Goal: Information Seeking & Learning: Learn about a topic

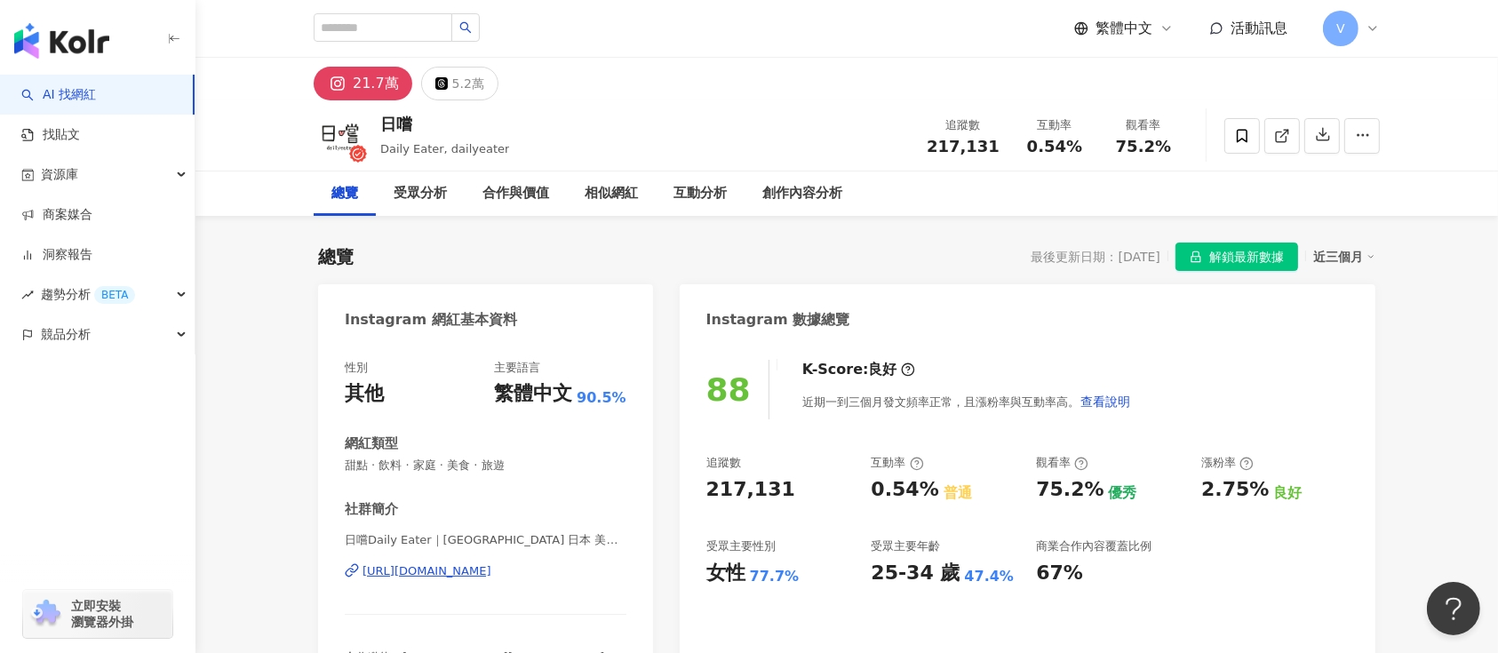
scroll to position [28, 0]
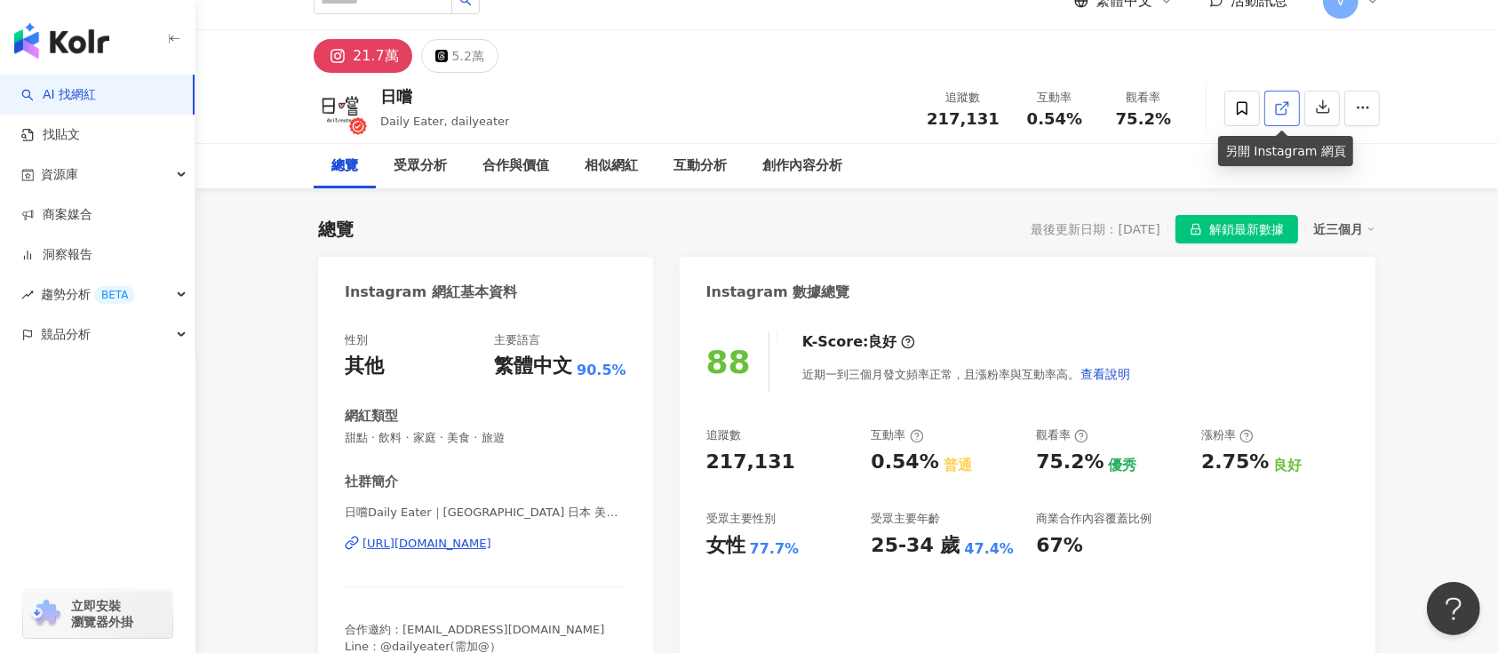
click at [1272, 98] on link at bounding box center [1282, 109] width 36 height 36
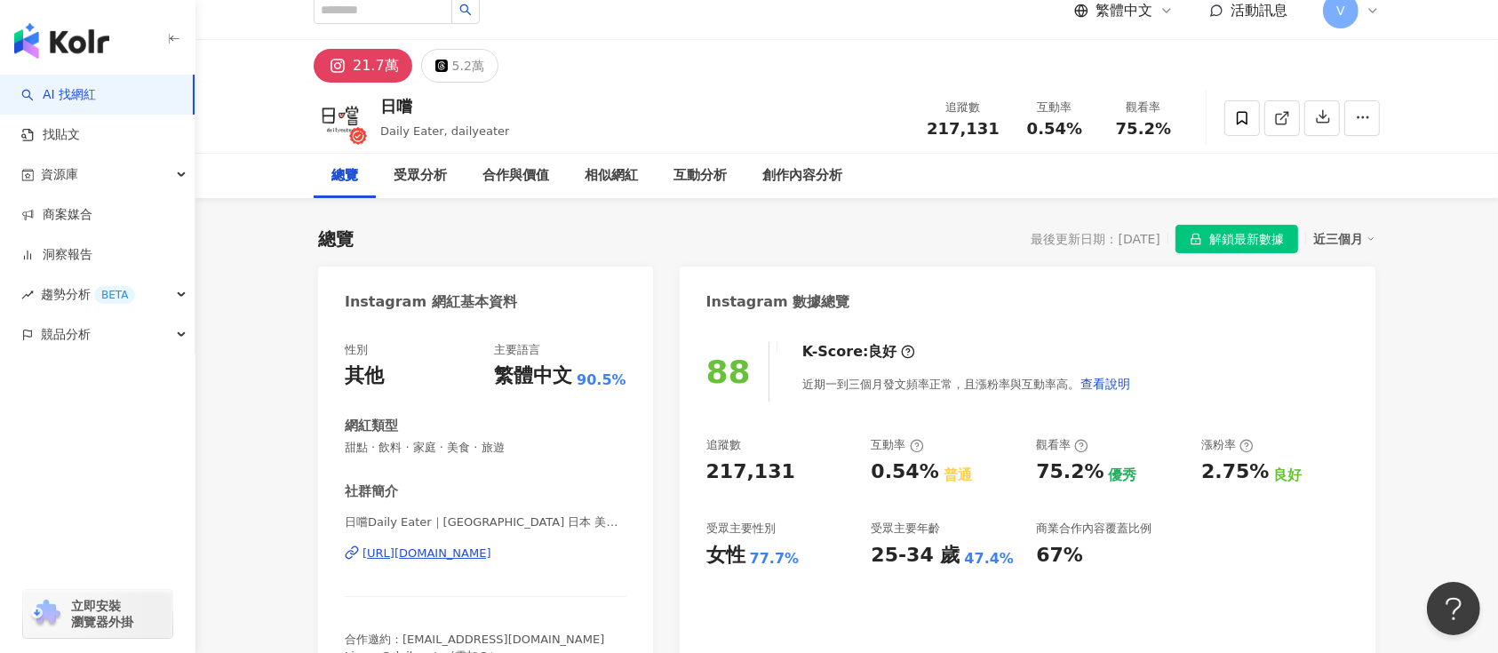
scroll to position [0, 0]
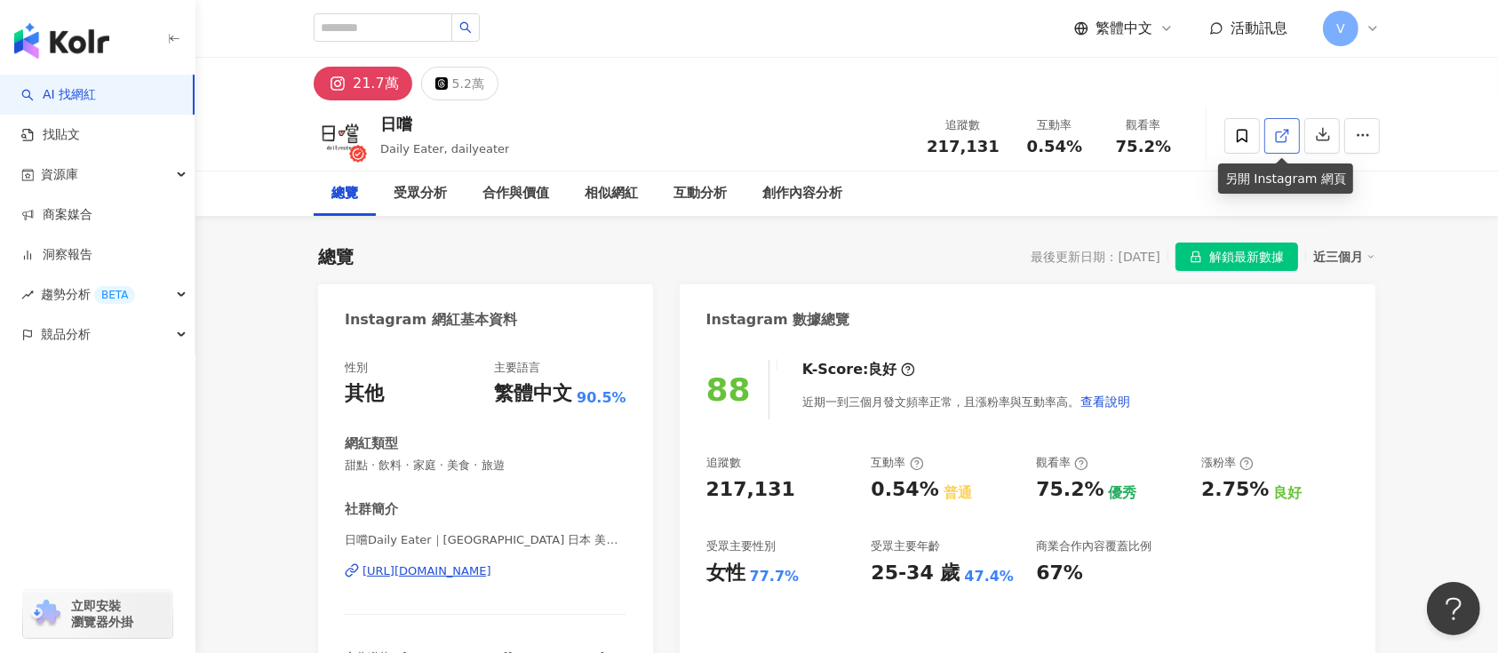
click at [1279, 132] on icon at bounding box center [1282, 136] width 16 height 16
click at [385, 21] on input "search" at bounding box center [383, 27] width 139 height 28
type input "****"
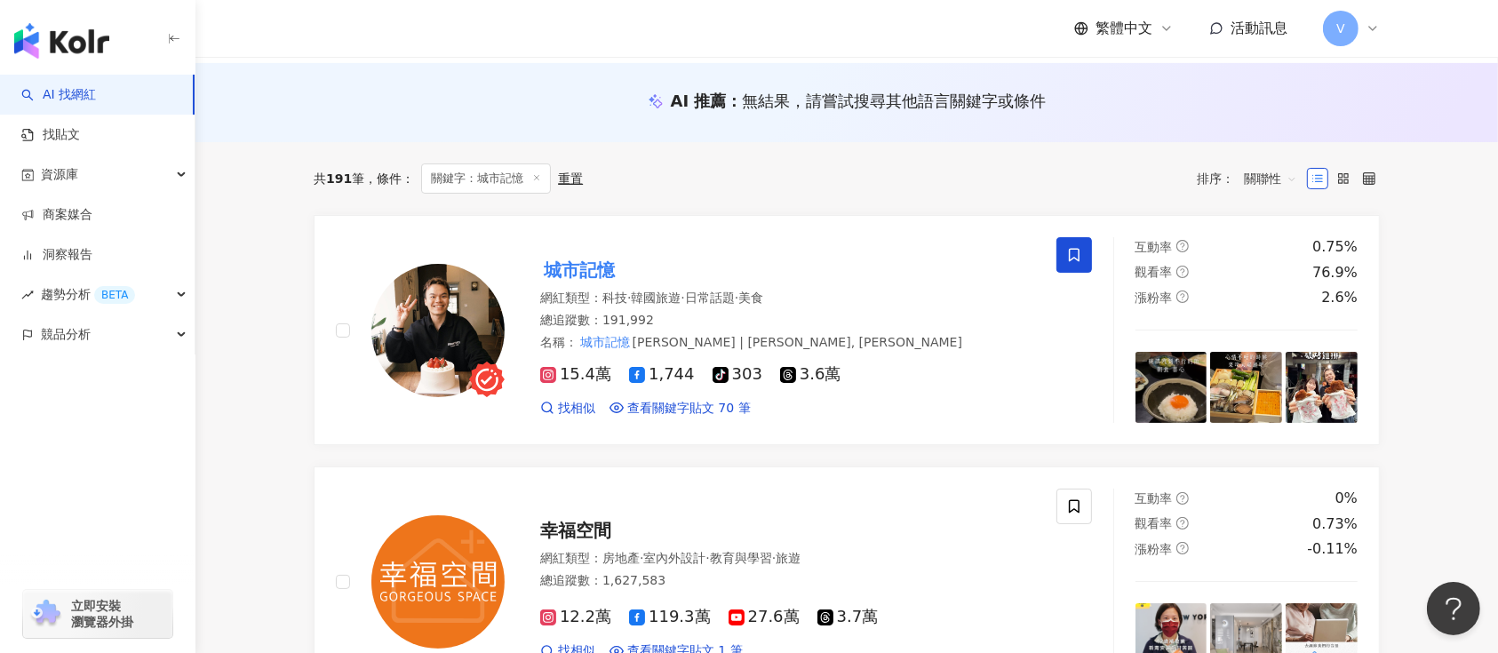
scroll to position [150, 0]
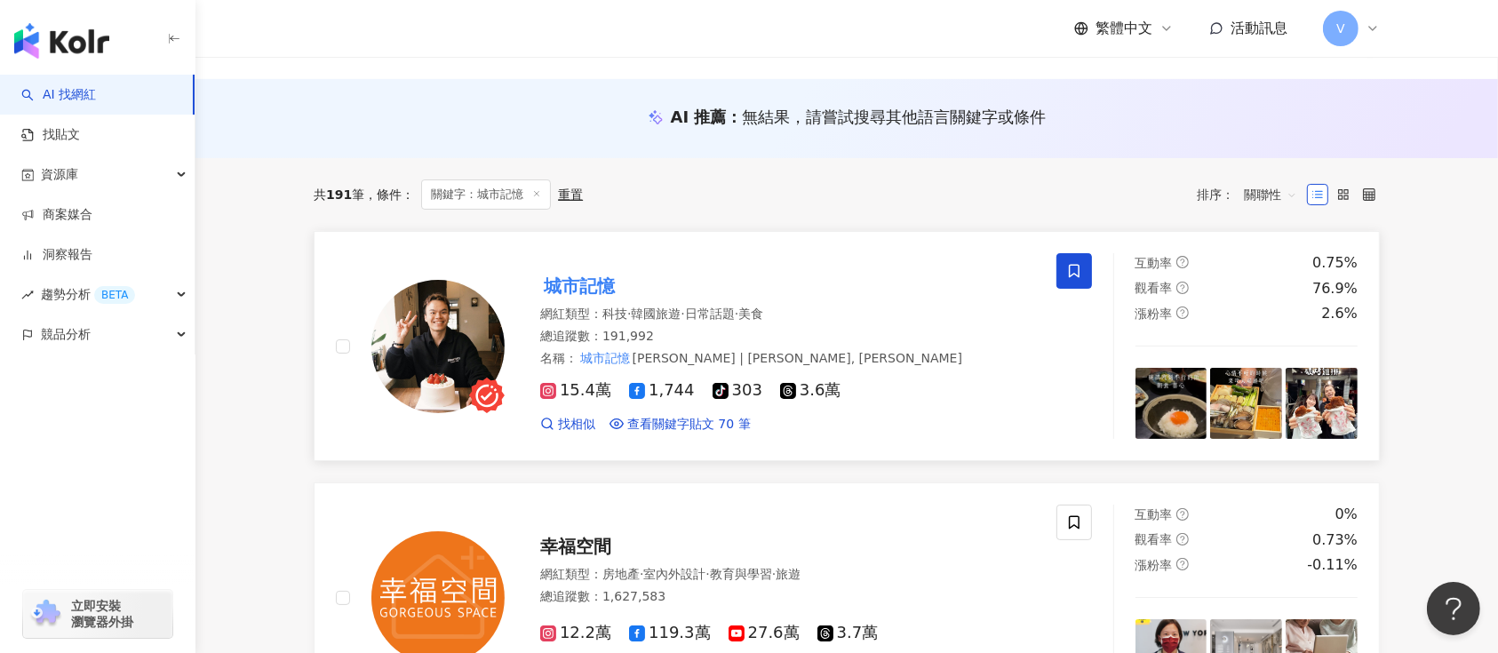
click at [568, 281] on mark "城市記憶" at bounding box center [579, 286] width 78 height 28
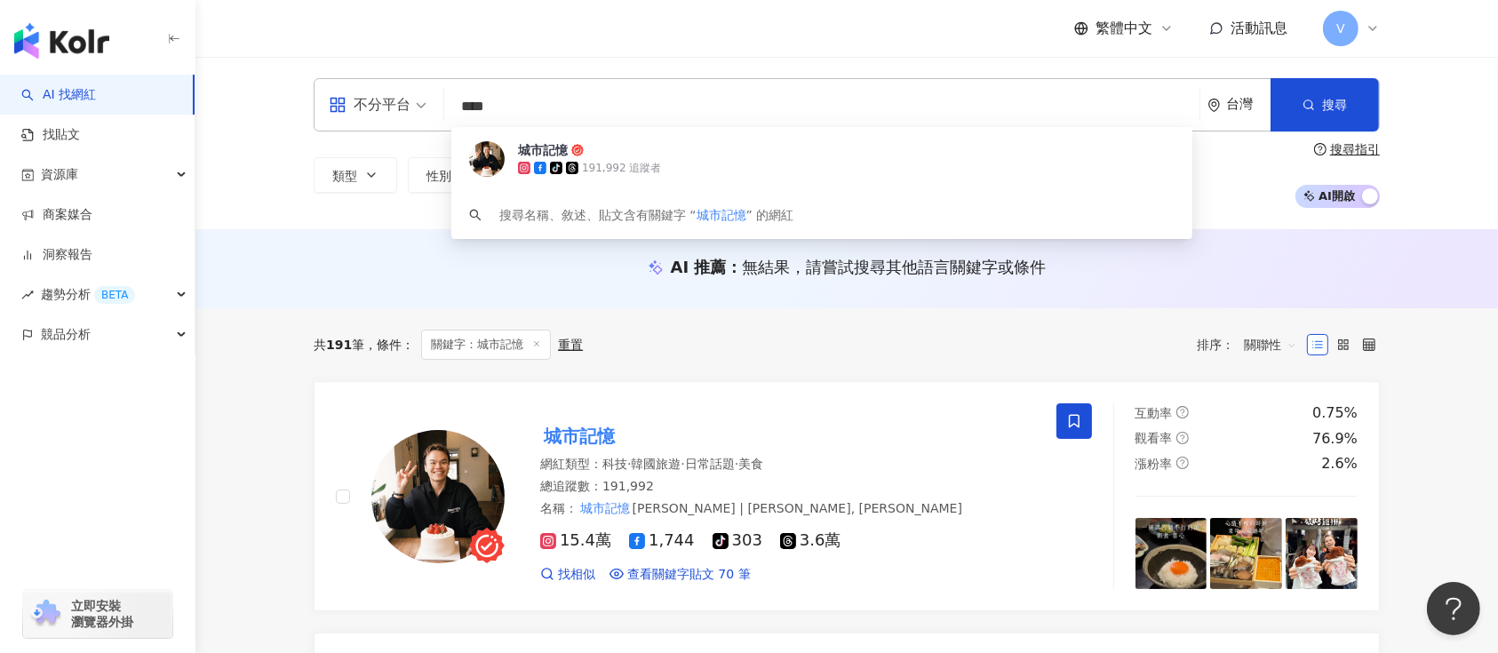
drag, startPoint x: 590, startPoint y: 104, endPoint x: 389, endPoint y: 104, distance: 200.8
click at [389, 104] on div "不分平台 **** 台灣 搜尋 6fb2ac65-4823-4186-a498-261caef20946 城市記憶 tiktok-icon 191,992 追…" at bounding box center [847, 104] width 1066 height 53
paste input "******"
type input "**********"
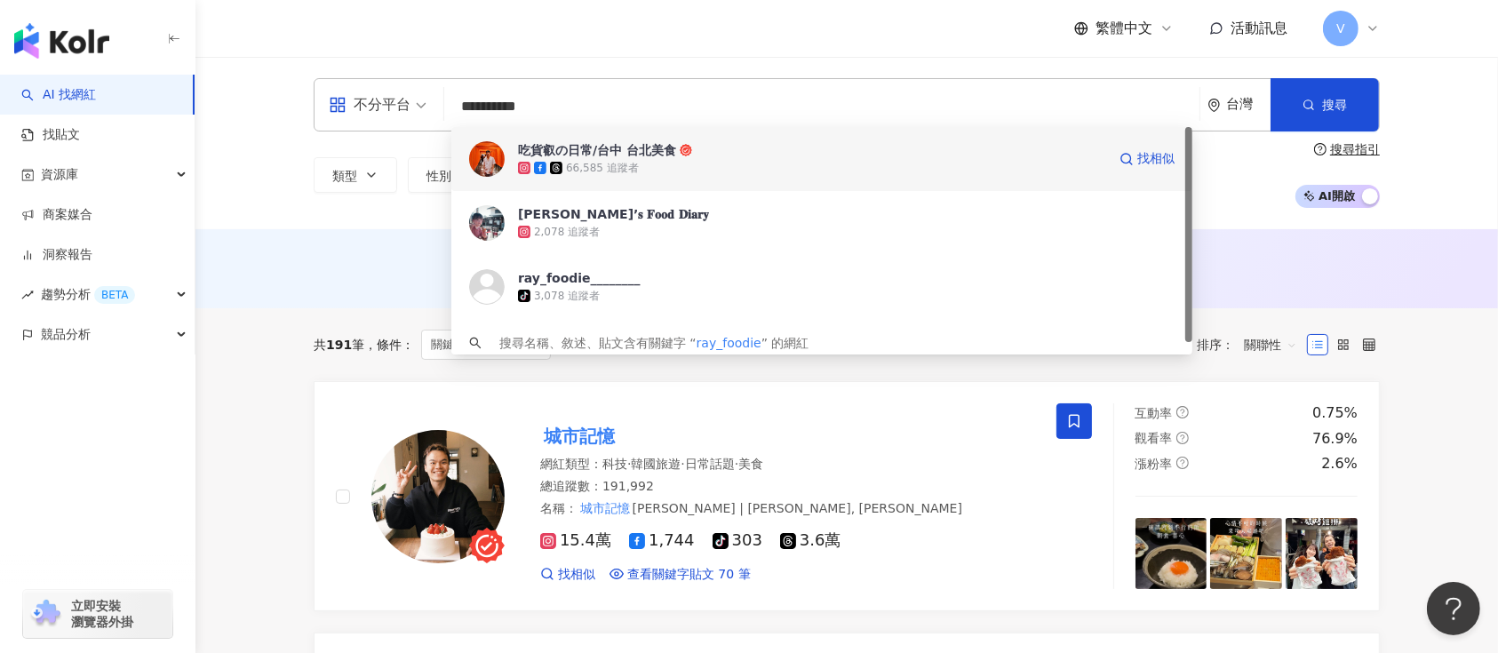
click at [577, 147] on div "吃貨叡の日常/台中 台北美食" at bounding box center [597, 150] width 158 height 18
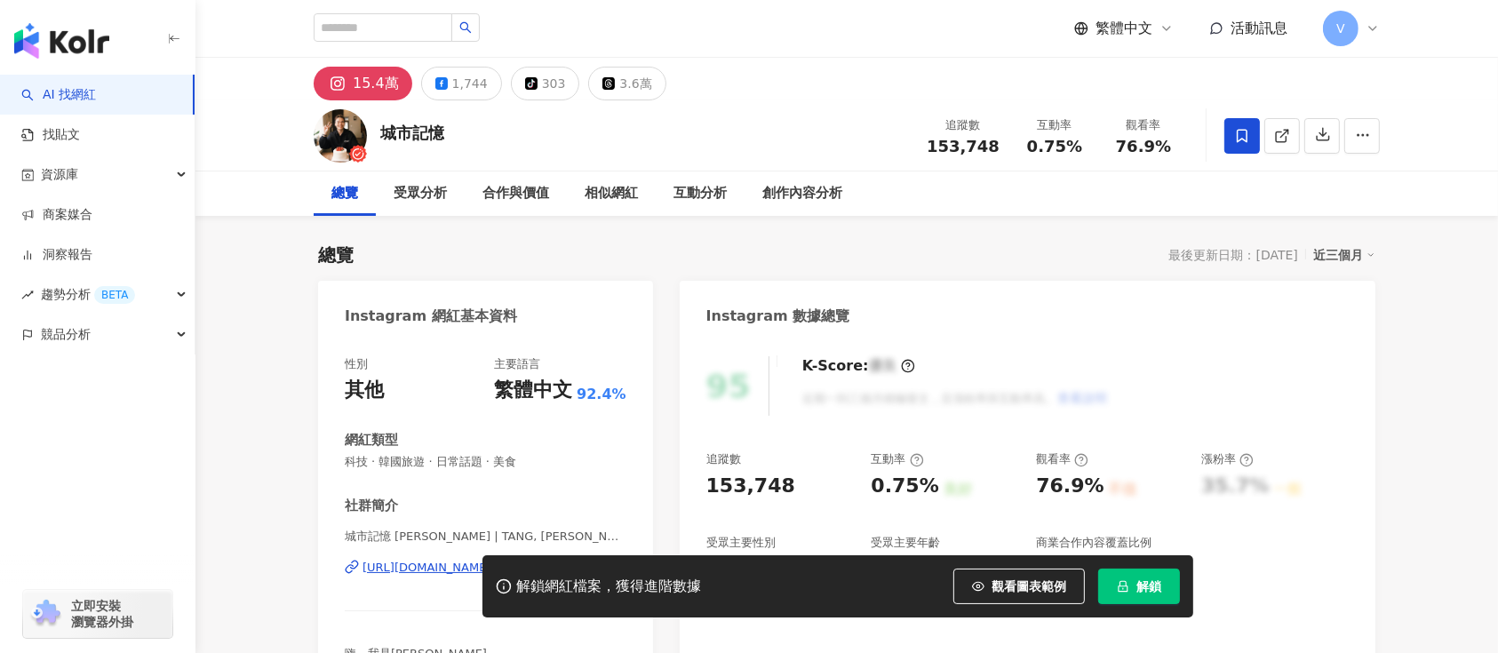
click at [1151, 586] on span "解鎖" at bounding box center [1148, 586] width 25 height 14
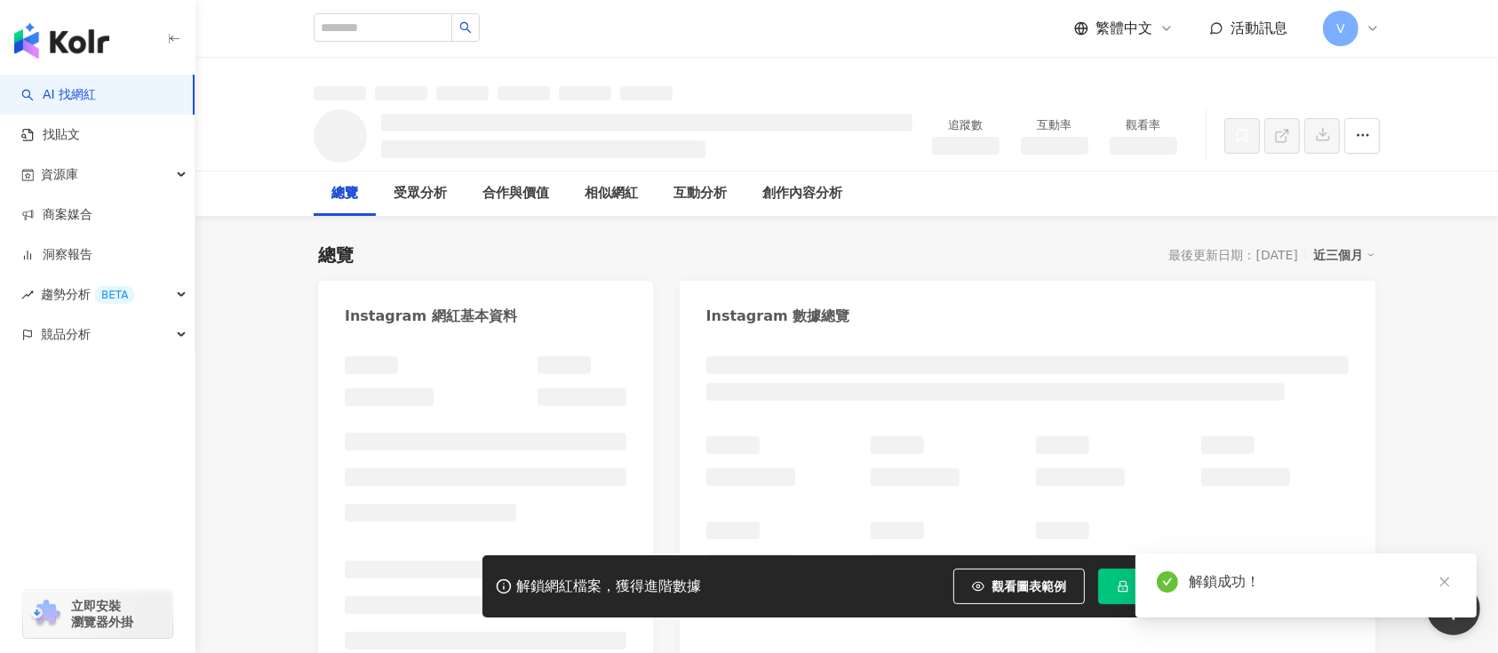
click at [1497, 39] on html "AI 找網紅 找貼文 資源庫 商案媒合 洞察報告 趨勢分析 BETA 競品分析 立即安裝 瀏覽器外掛 繁體中文 活動訊息 V 追蹤數 互動率 觀看率 總覽 受…" at bounding box center [749, 326] width 1498 height 653
click at [1446, 580] on icon "close" at bounding box center [1444, 583] width 10 height 10
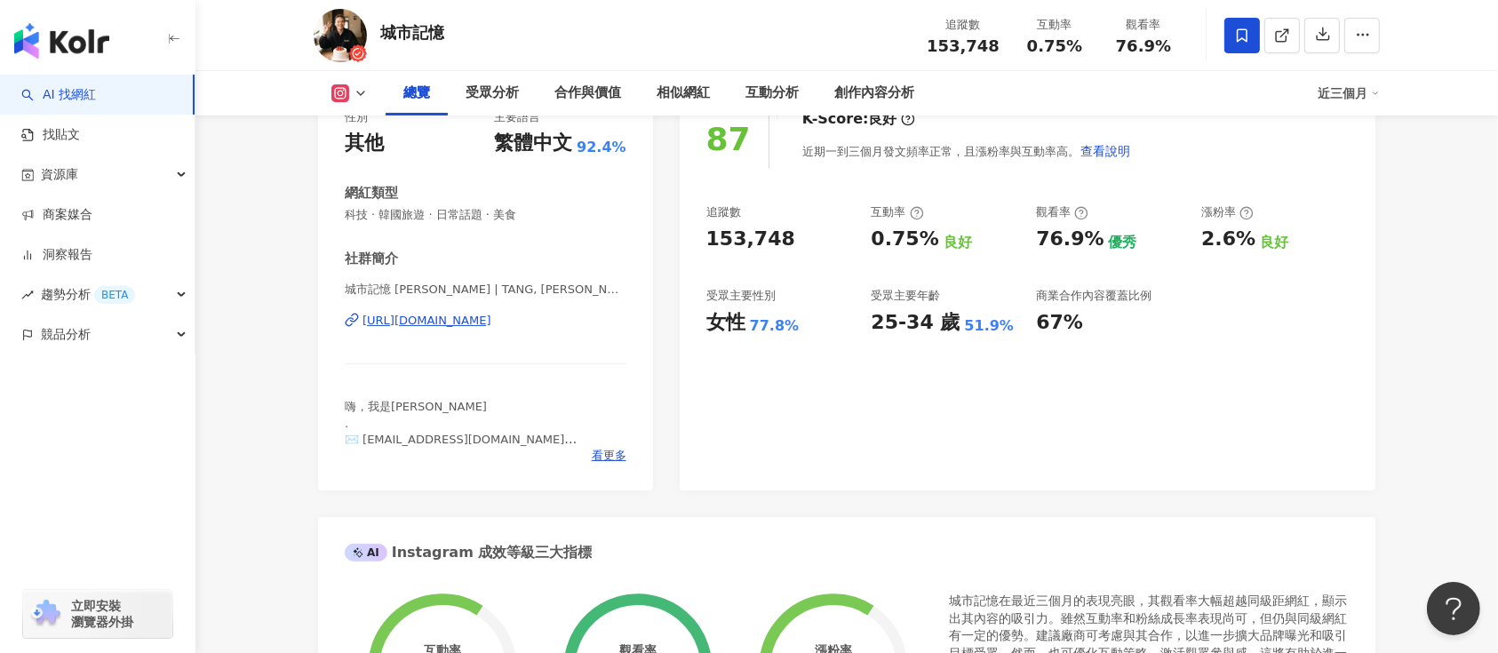
scroll to position [58, 0]
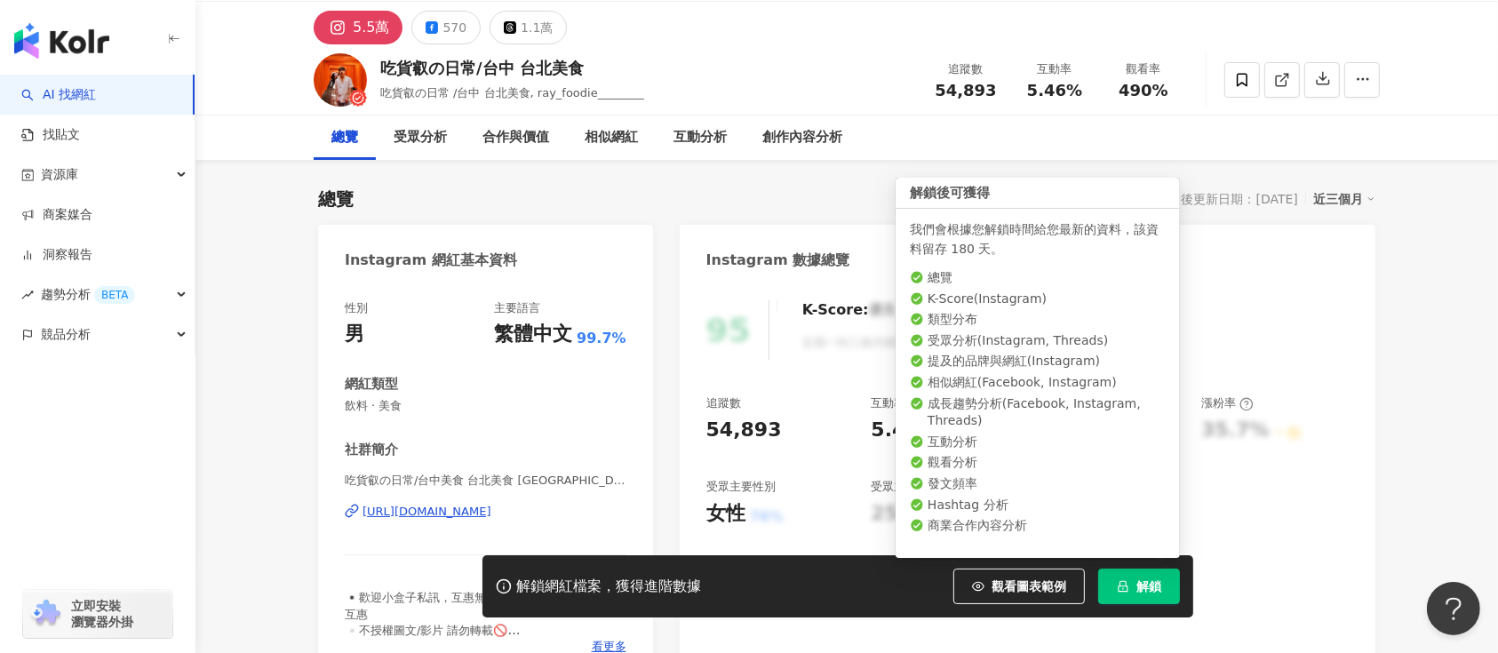
click at [1173, 575] on button "解鎖" at bounding box center [1139, 587] width 82 height 36
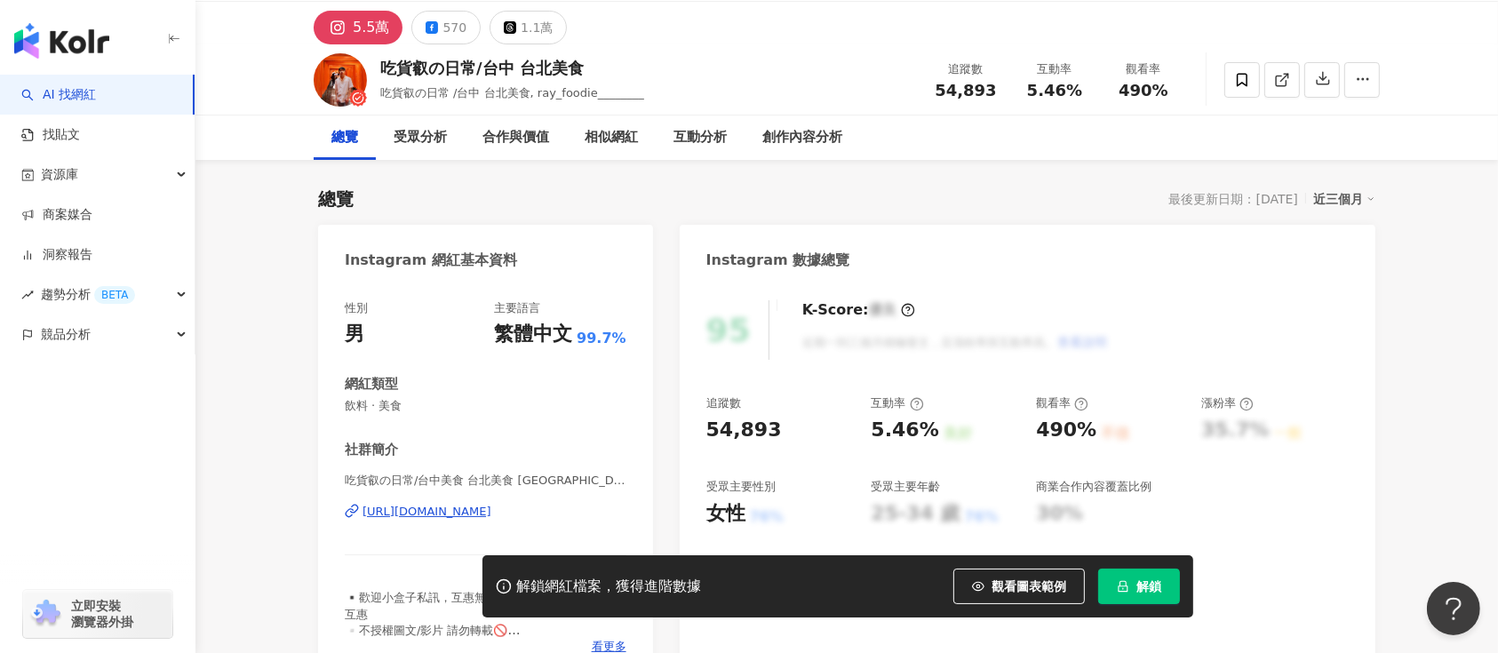
click at [1165, 586] on button "解鎖" at bounding box center [1139, 587] width 82 height 36
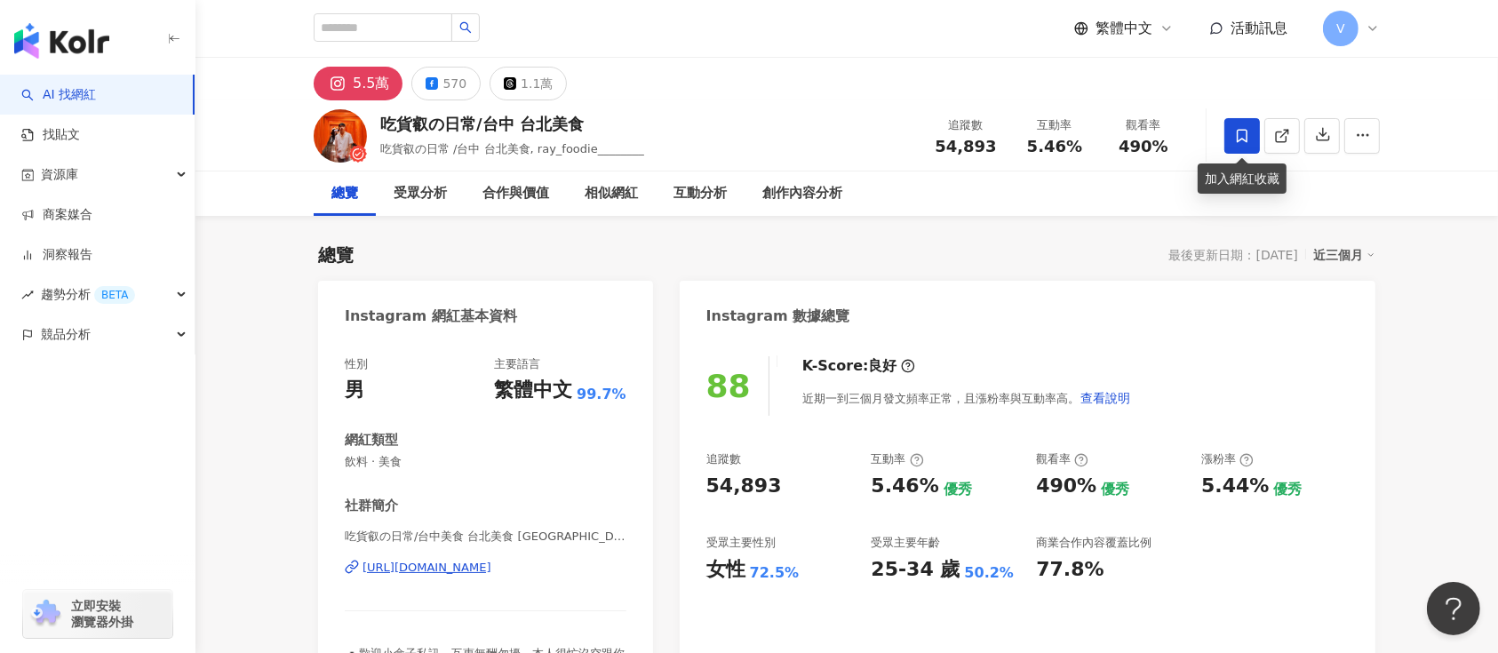
click at [1238, 122] on span at bounding box center [1242, 136] width 36 height 36
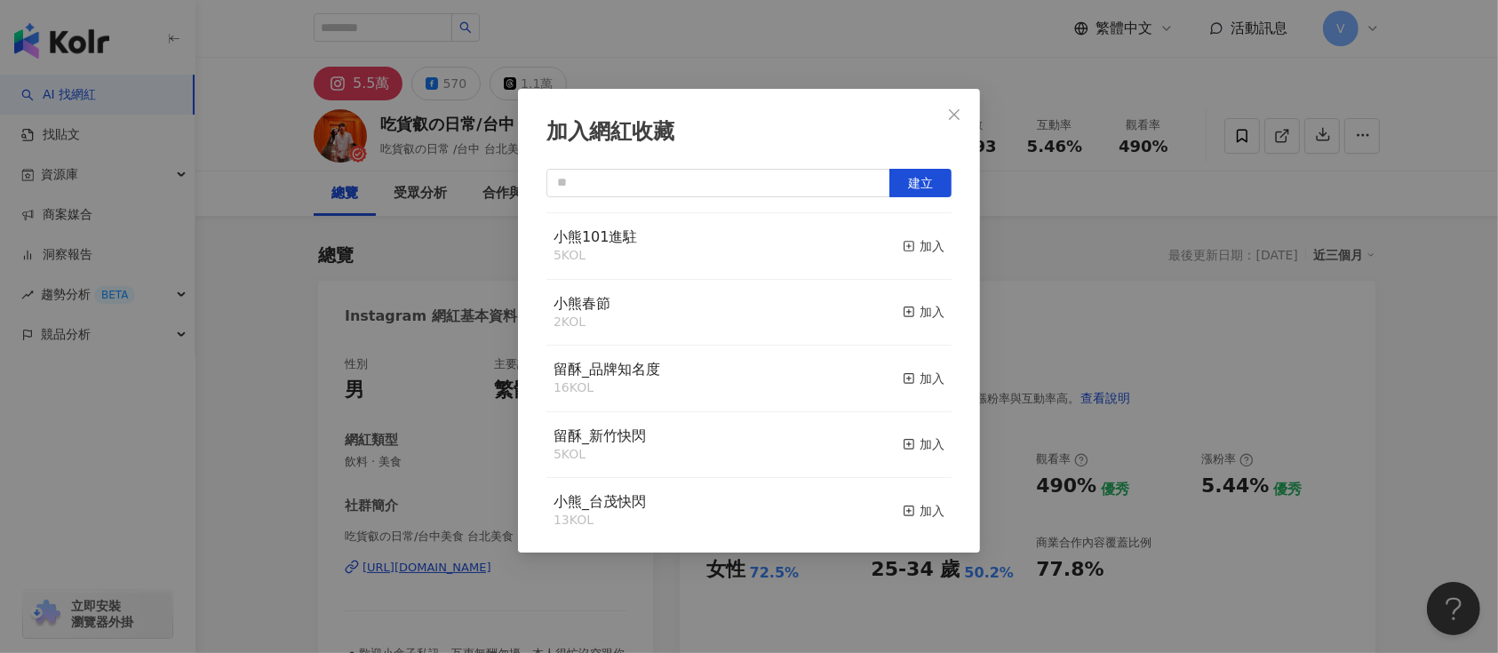
scroll to position [880, 0]
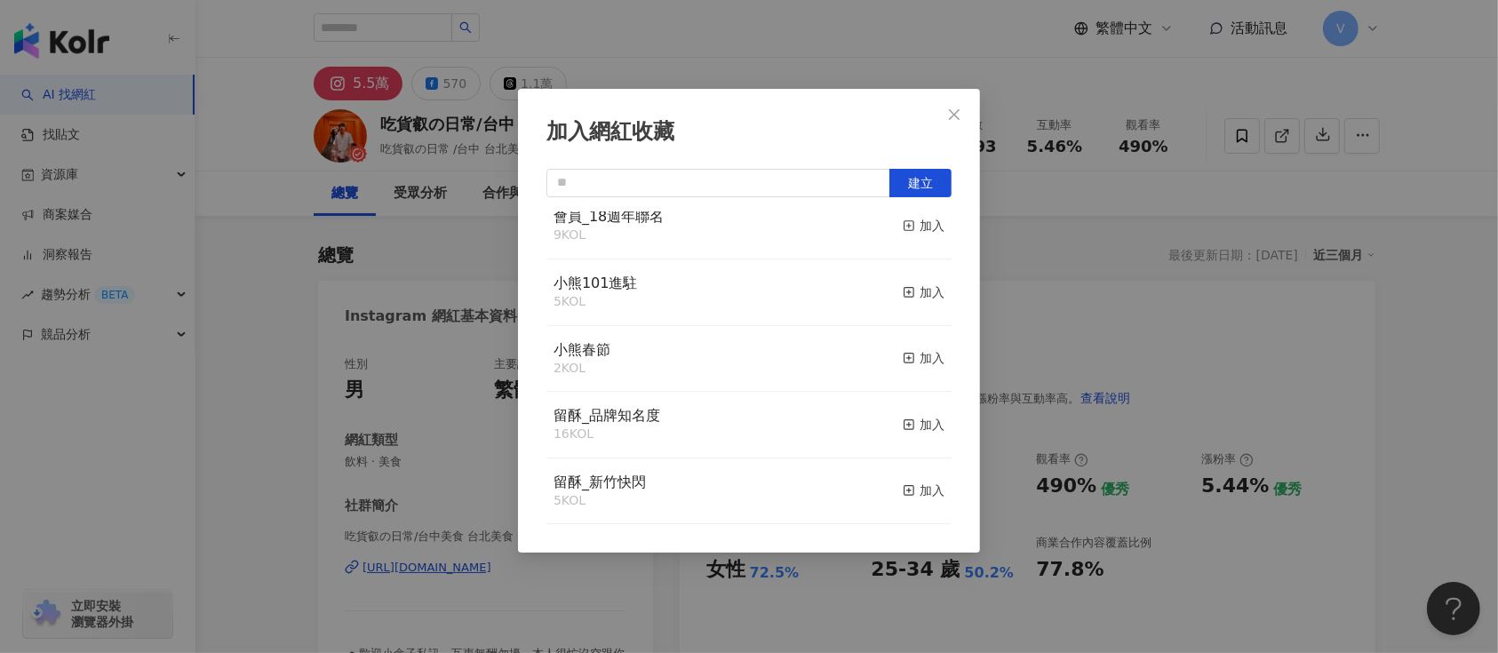
click at [704, 375] on div "小熊春節 2 KOL 加入" at bounding box center [748, 359] width 405 height 67
click at [904, 302] on div "加入" at bounding box center [924, 293] width 42 height 20
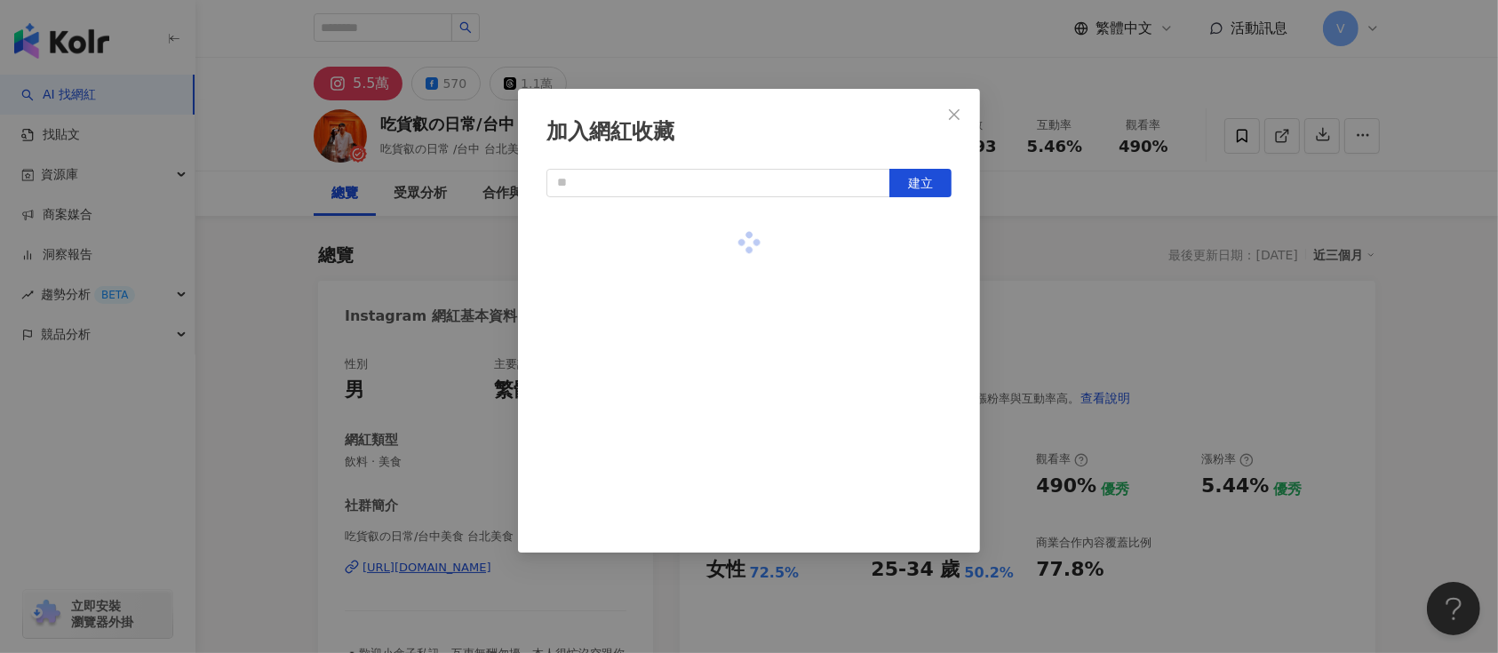
scroll to position [0, 0]
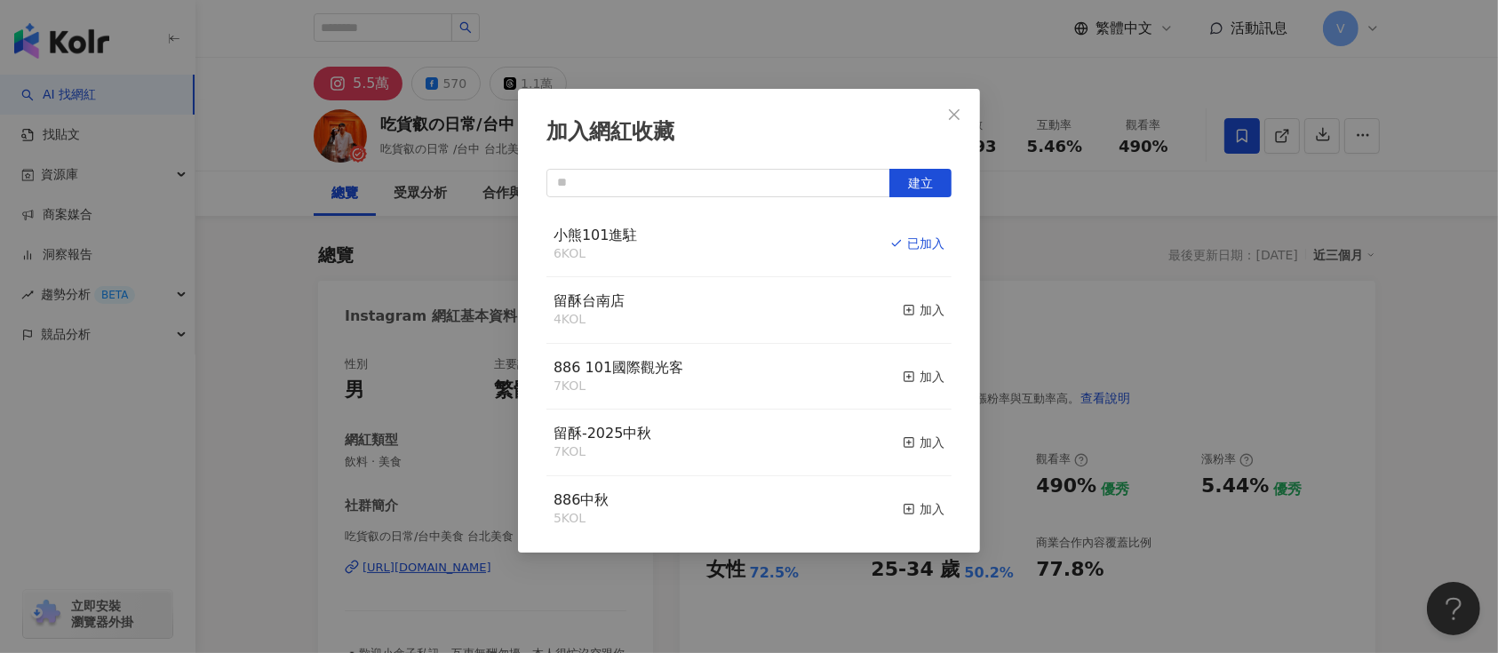
click at [953, 114] on icon "close" at bounding box center [954, 113] width 11 height 11
